Goal: Find specific page/section: Find specific page/section

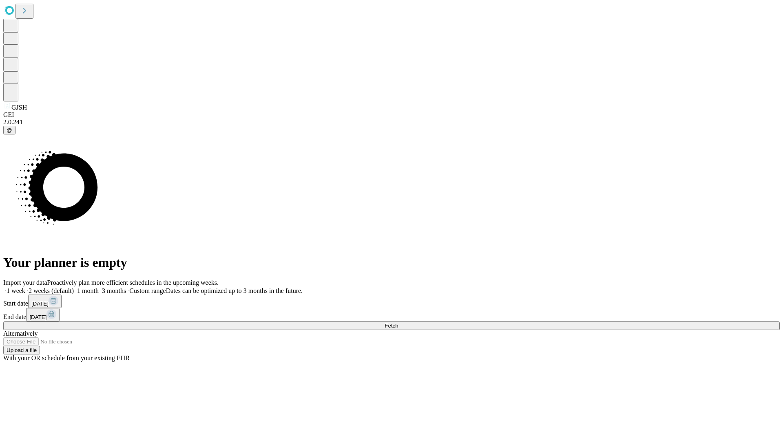
click at [398, 323] on span "Fetch" at bounding box center [391, 326] width 13 height 6
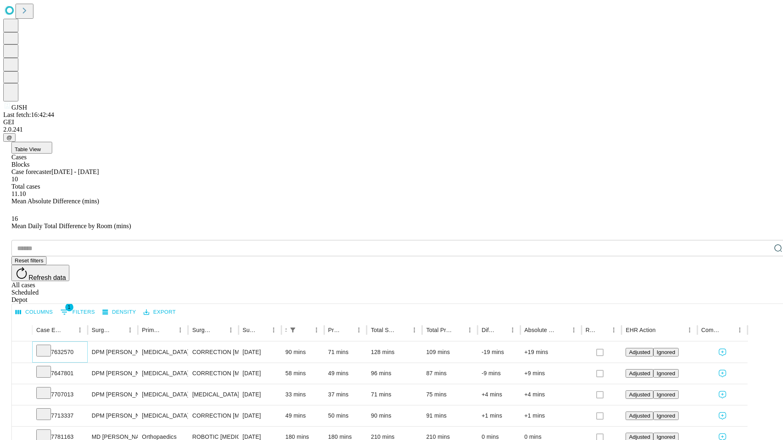
click at [48, 346] on icon at bounding box center [44, 350] width 8 height 8
